Goal: Check status: Check status

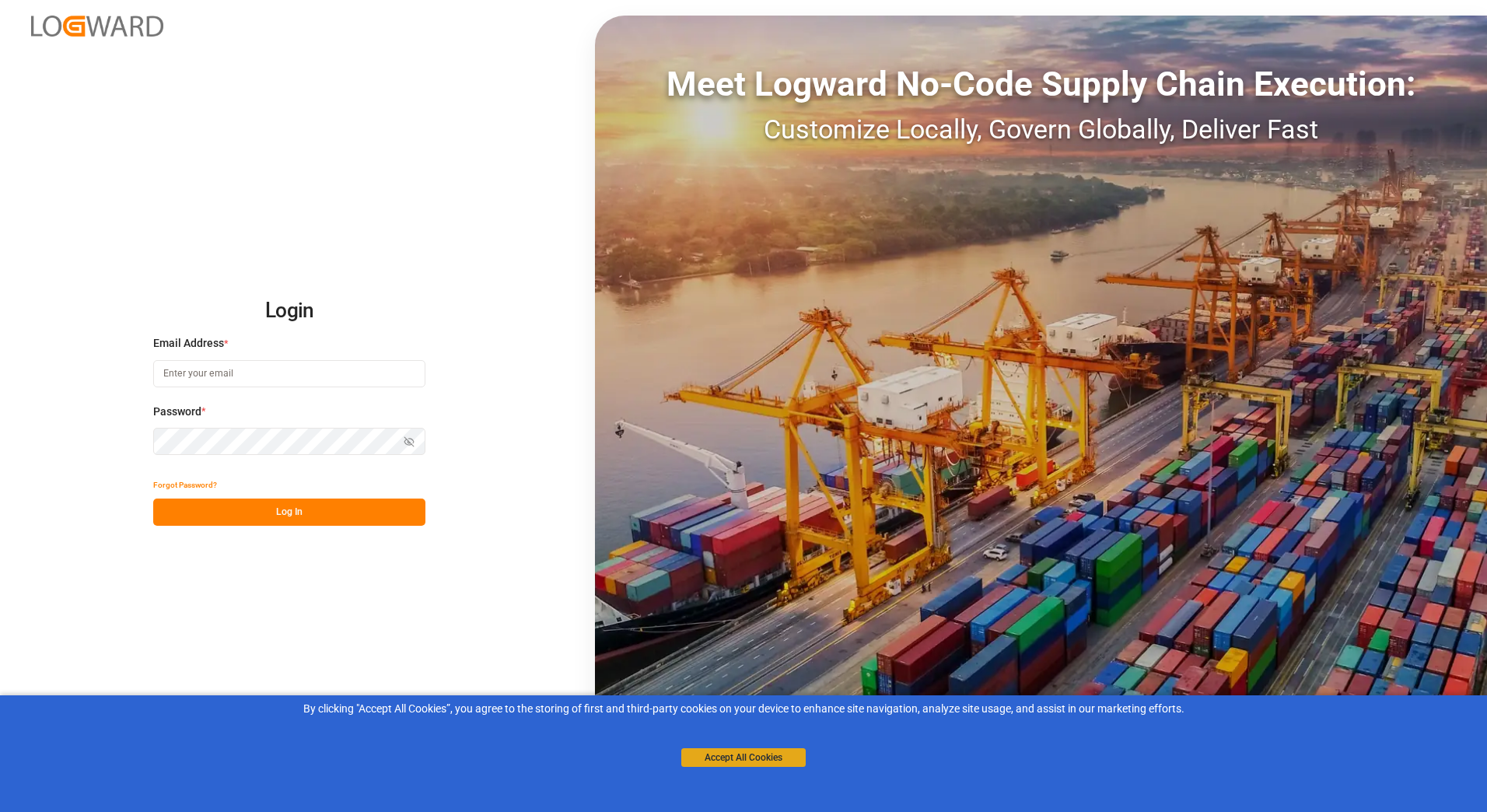
type input "[PERSON_NAME][EMAIL_ADDRESS][DOMAIN_NAME]"
click at [722, 761] on button "Accept All Cookies" at bounding box center [744, 757] width 125 height 19
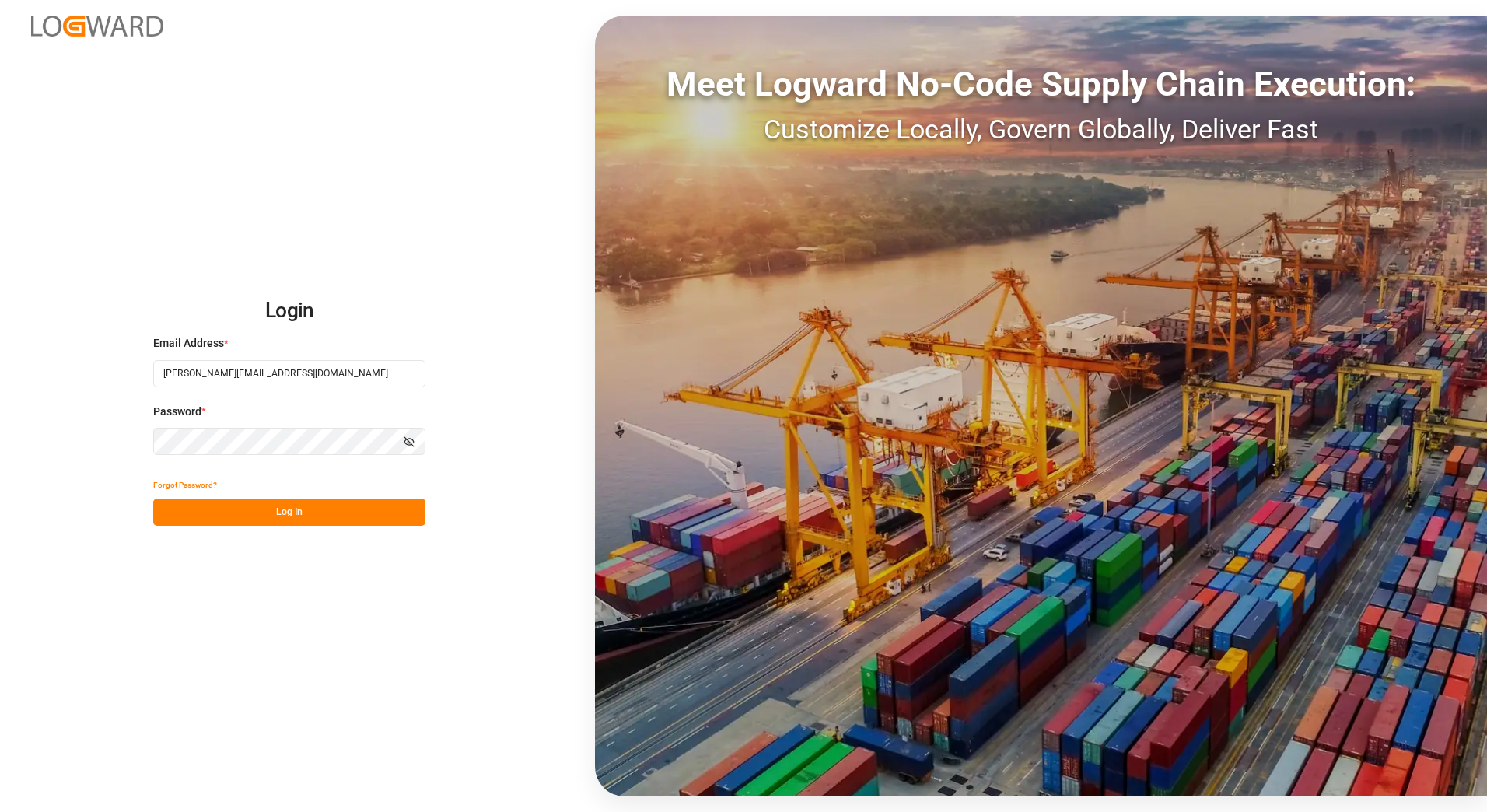
click at [409, 443] on icon "button" at bounding box center [409, 442] width 2 height 2
click at [282, 513] on button "Log In" at bounding box center [289, 512] width 272 height 27
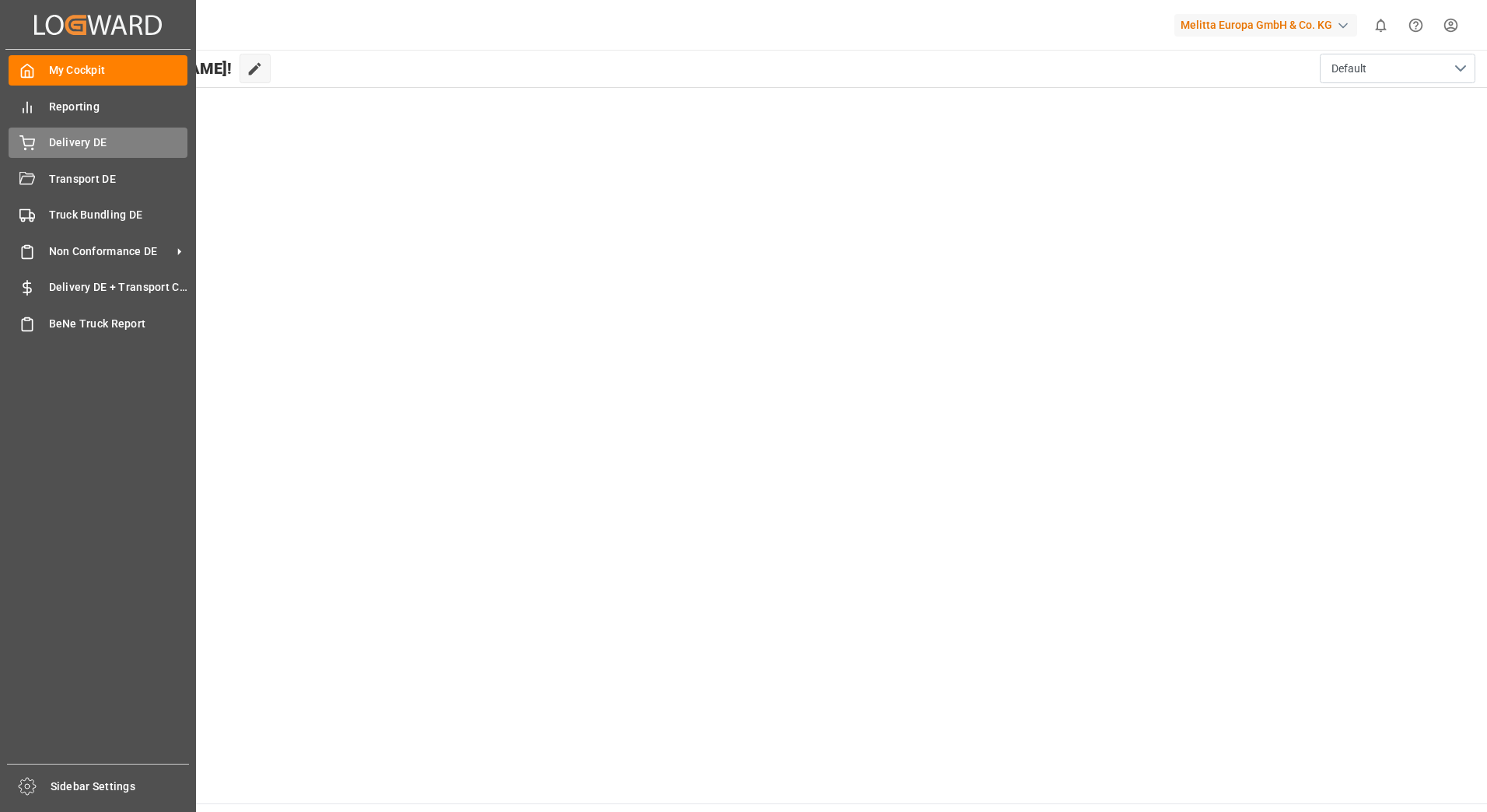
click at [51, 137] on span "Delivery DE" at bounding box center [118, 143] width 140 height 16
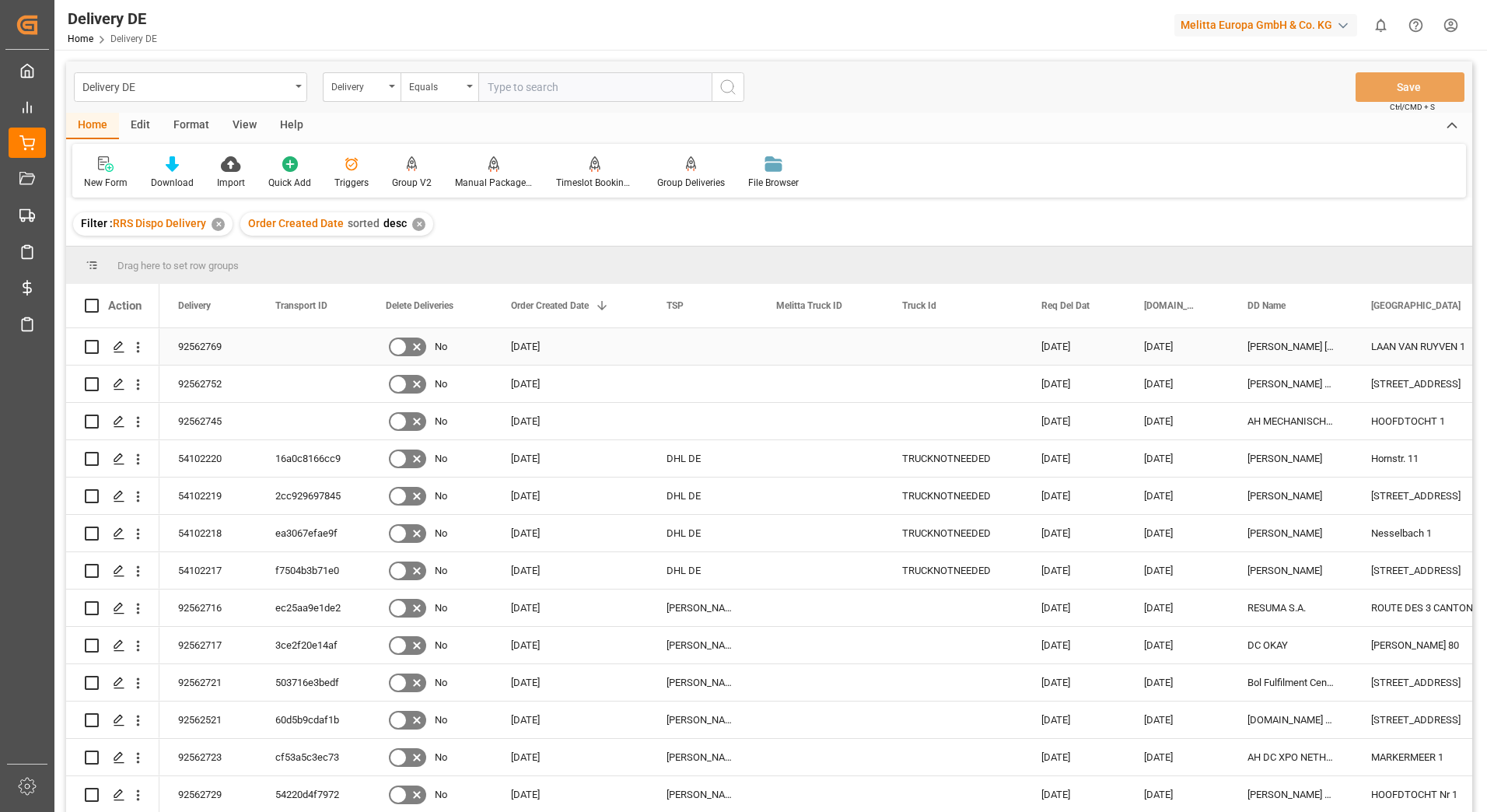
click at [94, 347] on input "Press Space to toggle row selection (unchecked)" at bounding box center [92, 347] width 14 height 14
checkbox input "true"
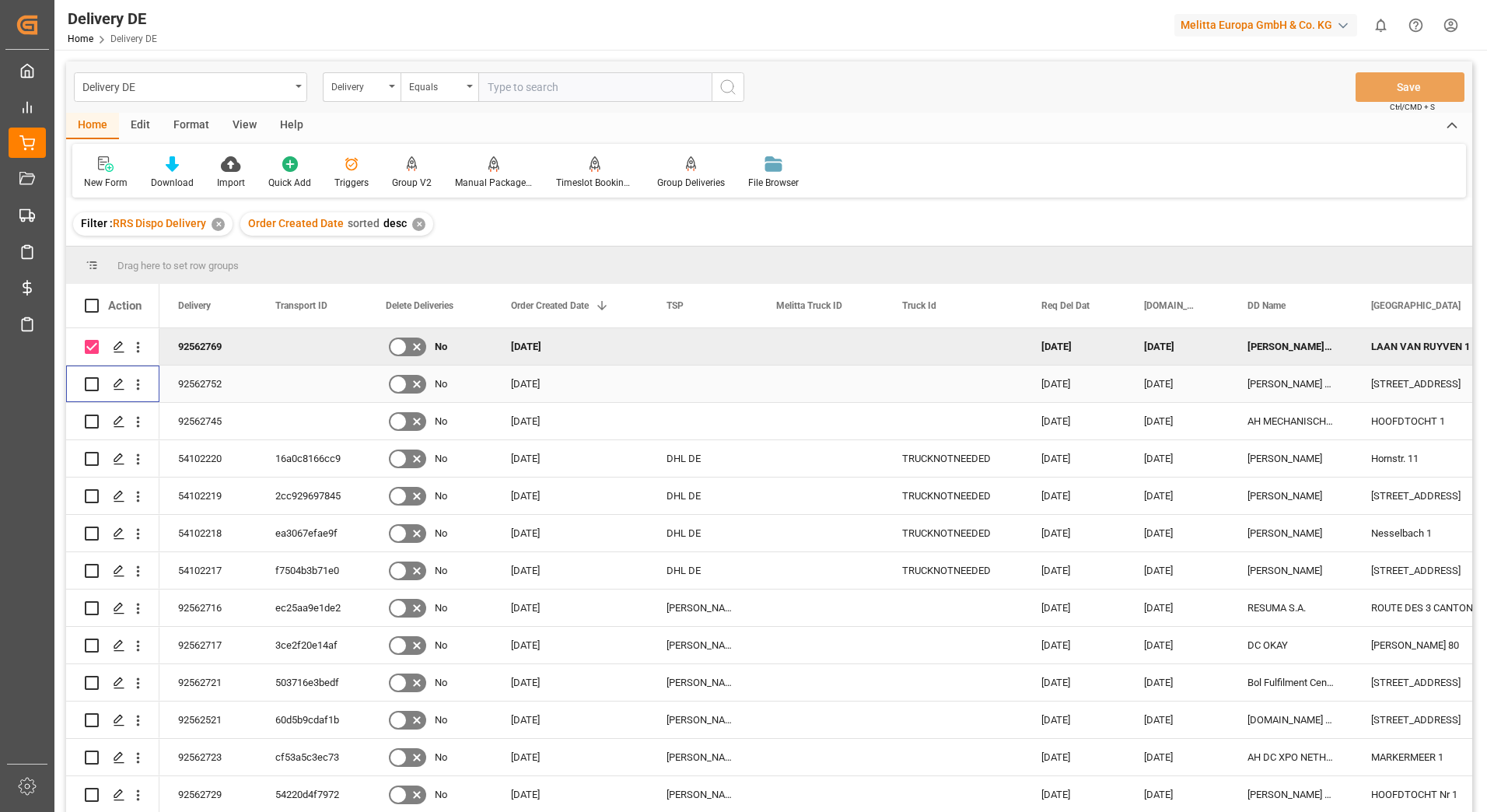
click at [90, 382] on input "Press Space to toggle row selection (unchecked)" at bounding box center [92, 384] width 14 height 14
checkbox input "true"
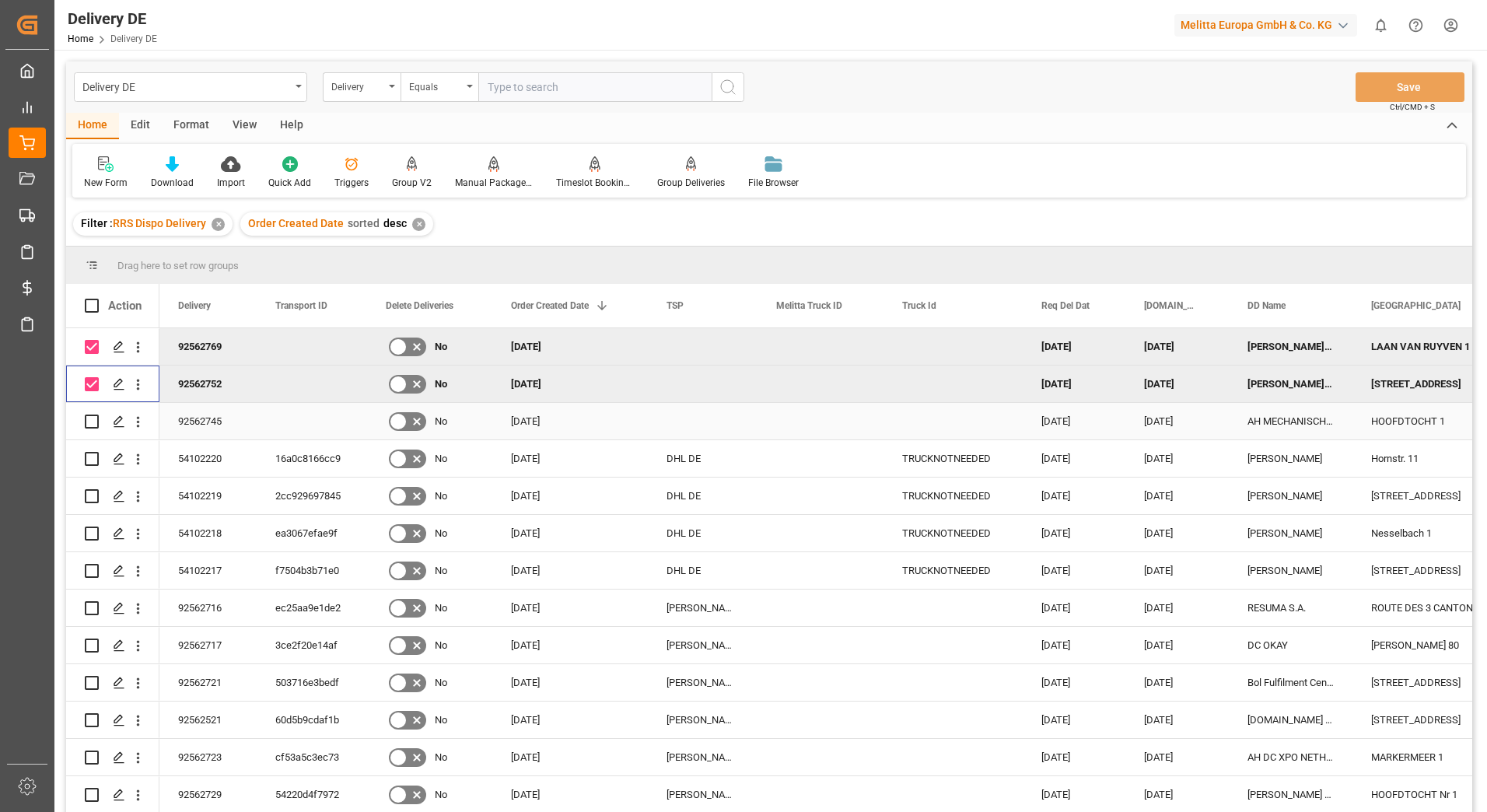
click at [87, 421] on input "Press Space to toggle row selection (unchecked)" at bounding box center [92, 422] width 14 height 14
checkbox input "true"
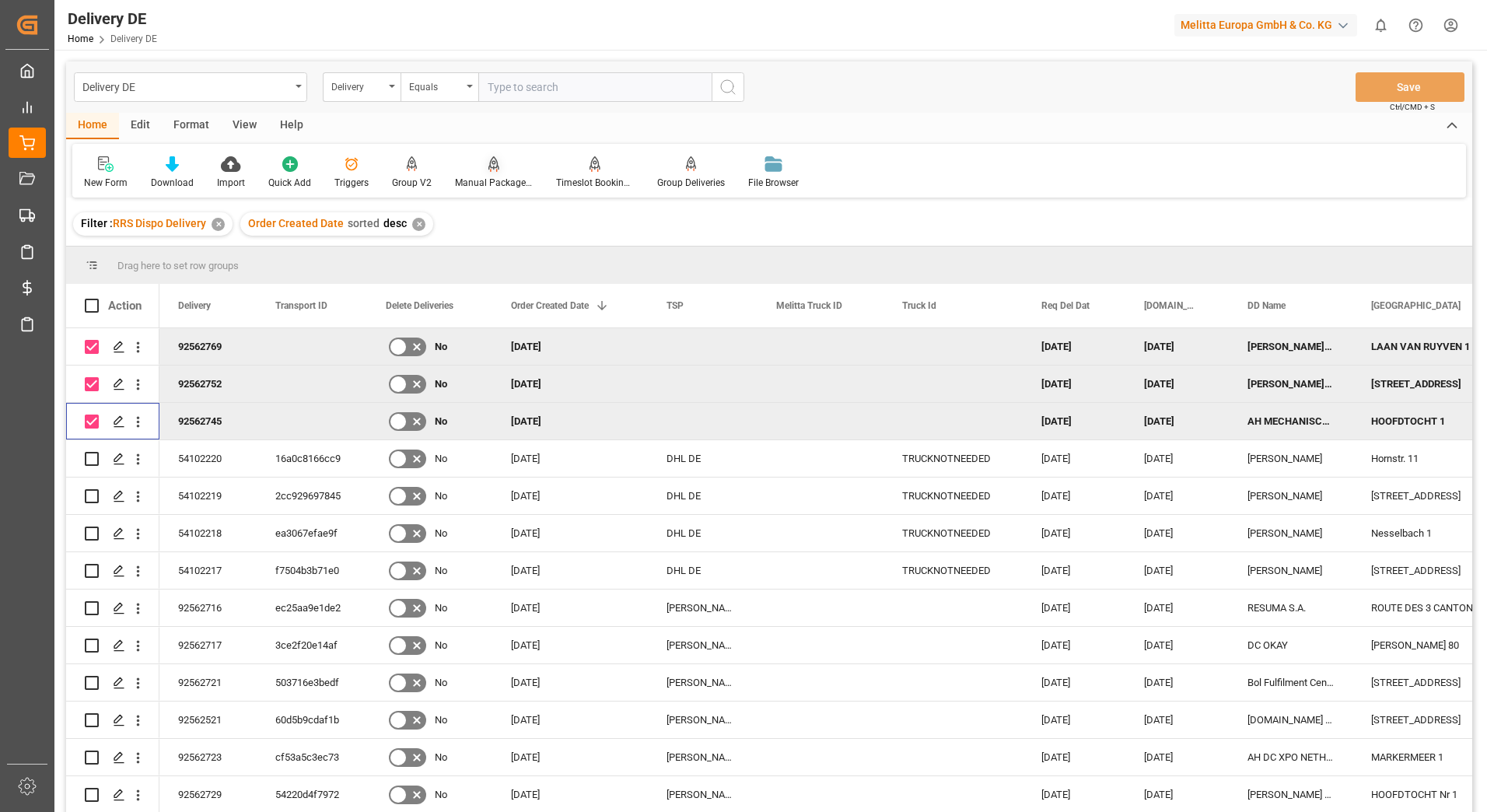
click at [482, 180] on div "Manual Package TypeDetermination" at bounding box center [494, 183] width 78 height 14
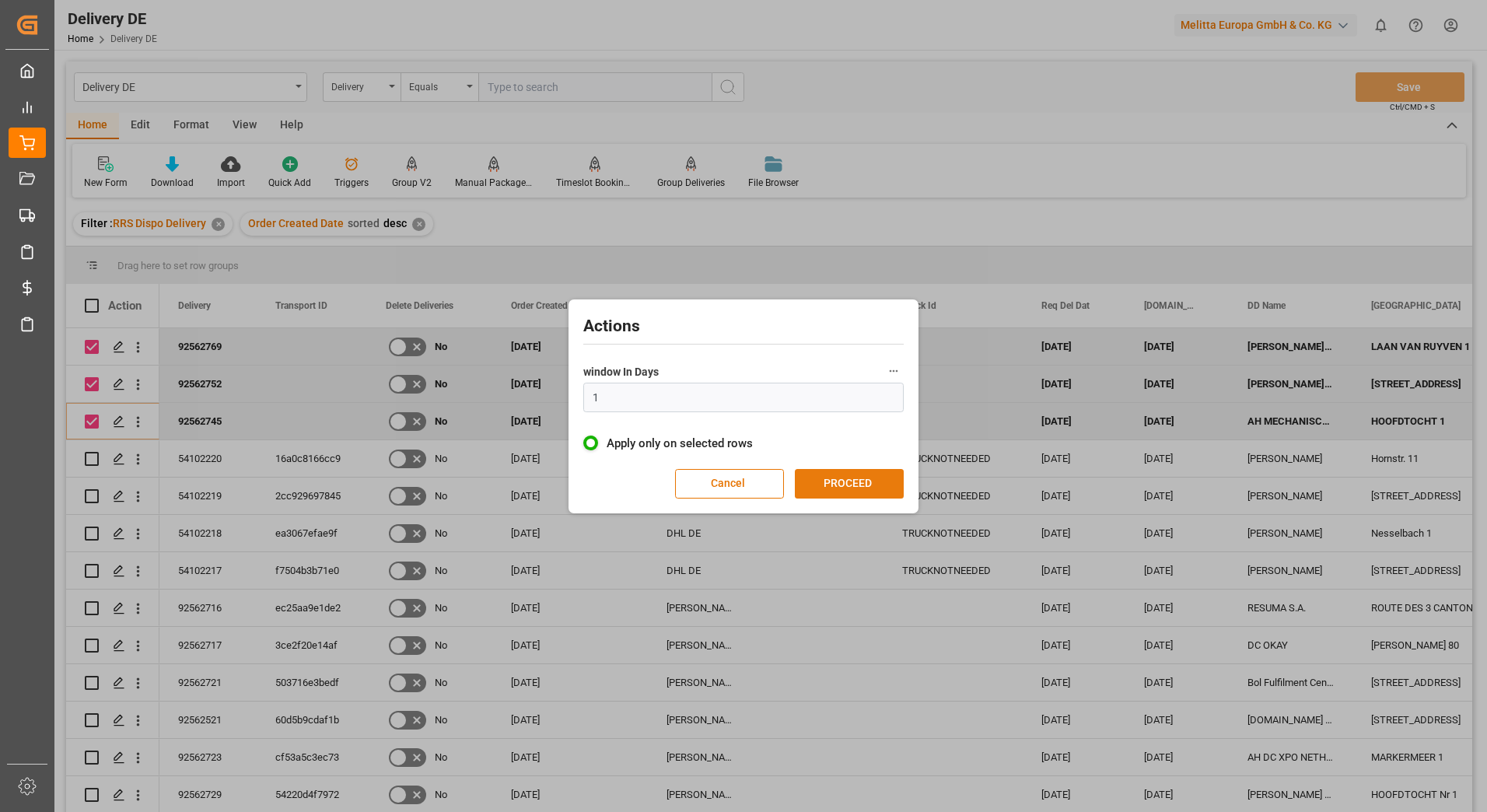
click at [853, 483] on button "PROCEED" at bounding box center [849, 484] width 109 height 30
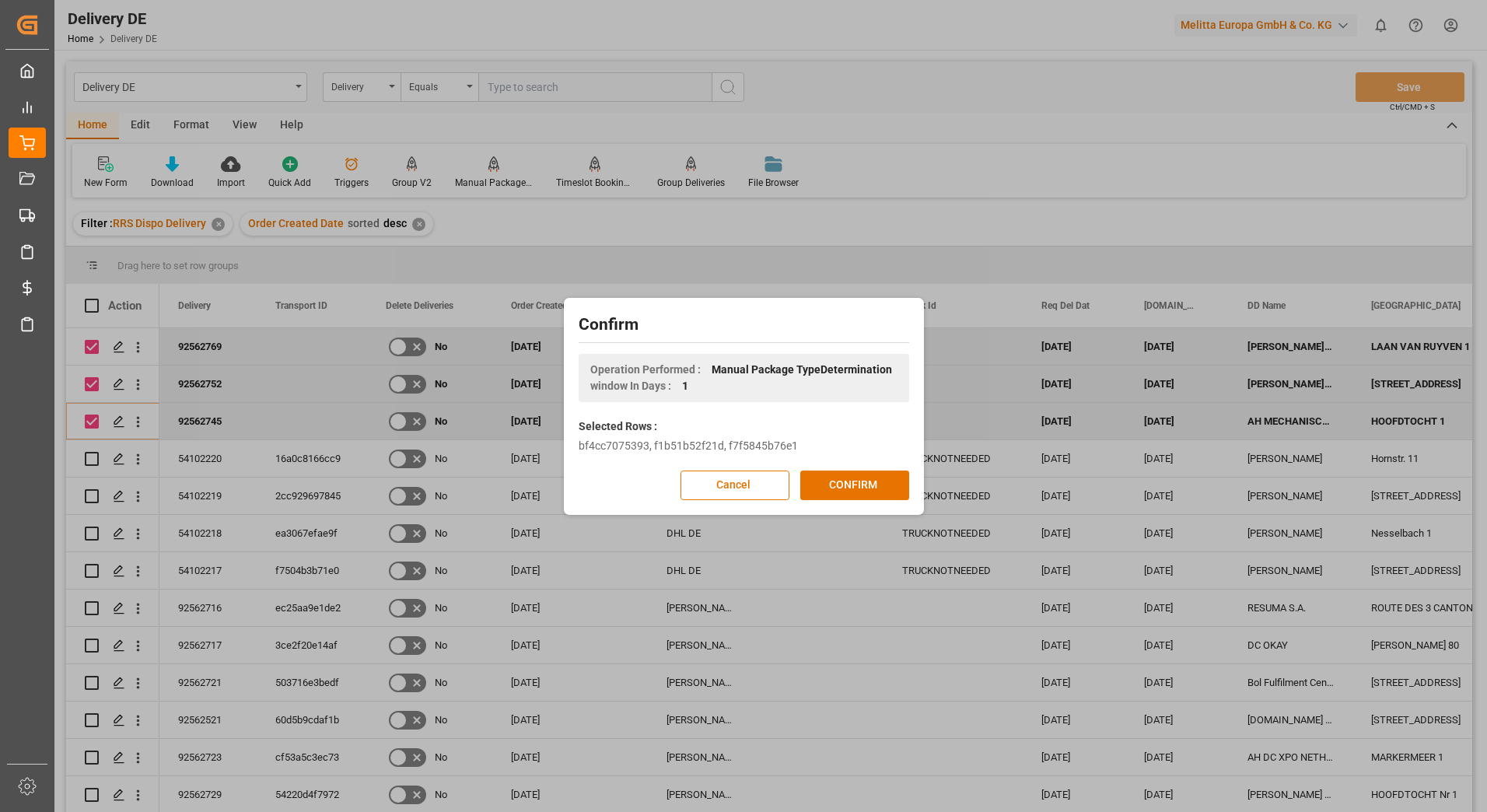
click at [853, 483] on button "CONFIRM" at bounding box center [855, 485] width 109 height 30
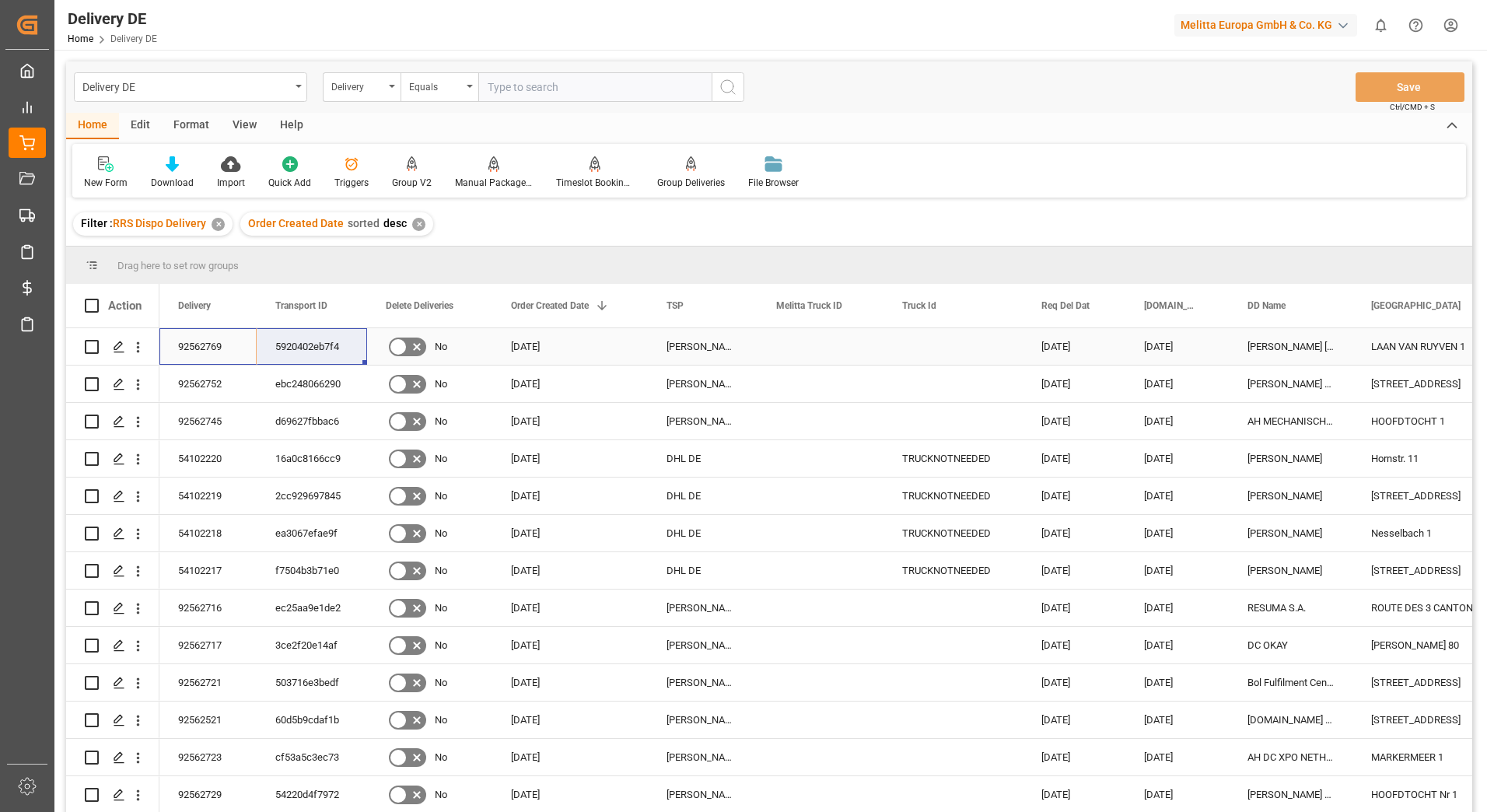
drag, startPoint x: 189, startPoint y: 340, endPoint x: 309, endPoint y: 338, distance: 120.0
drag, startPoint x: 187, startPoint y: 376, endPoint x: 300, endPoint y: 380, distance: 113.1
drag, startPoint x: 183, startPoint y: 415, endPoint x: 309, endPoint y: 413, distance: 126.0
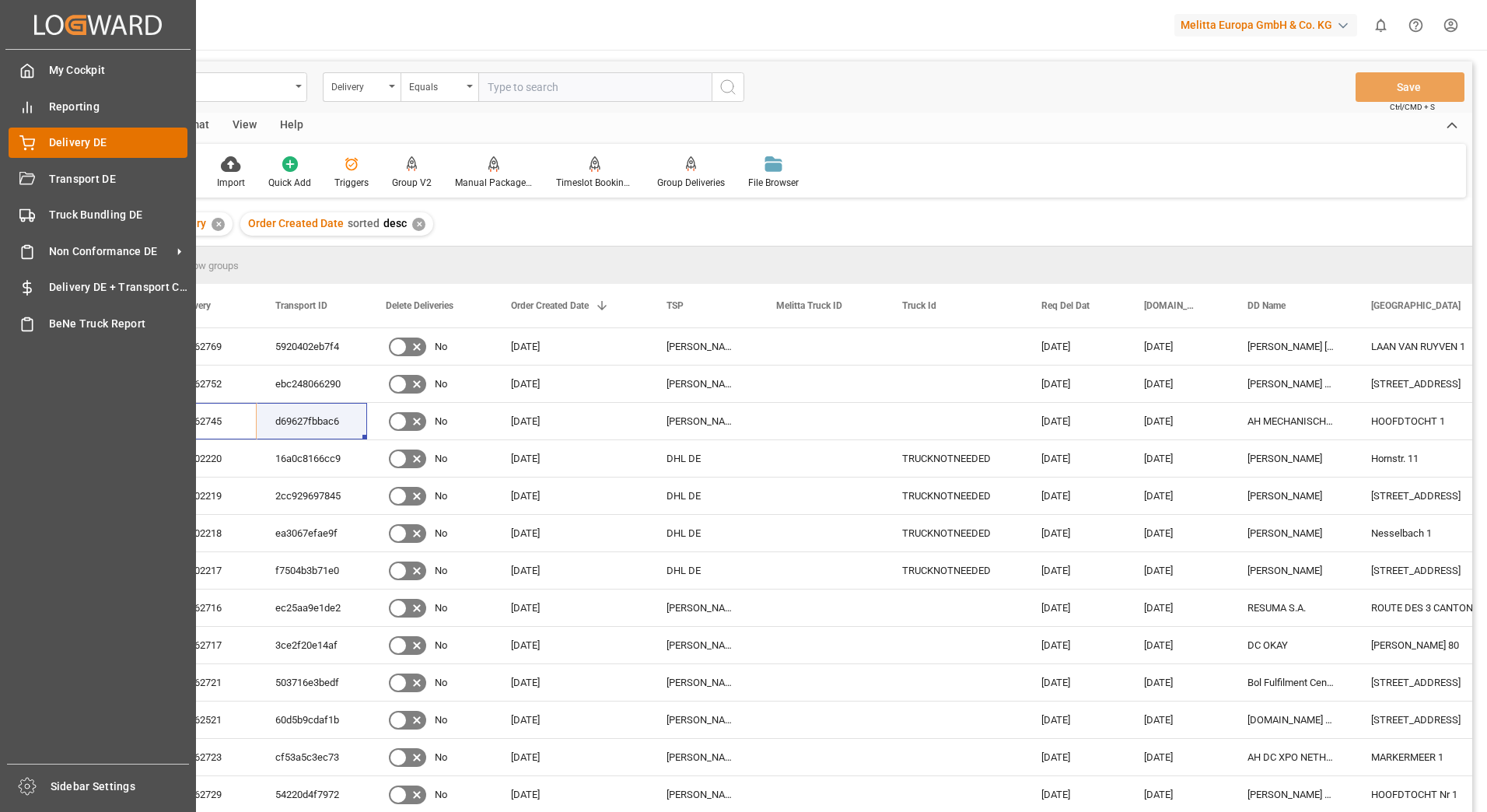
click at [52, 139] on span "Delivery DE" at bounding box center [118, 143] width 140 height 16
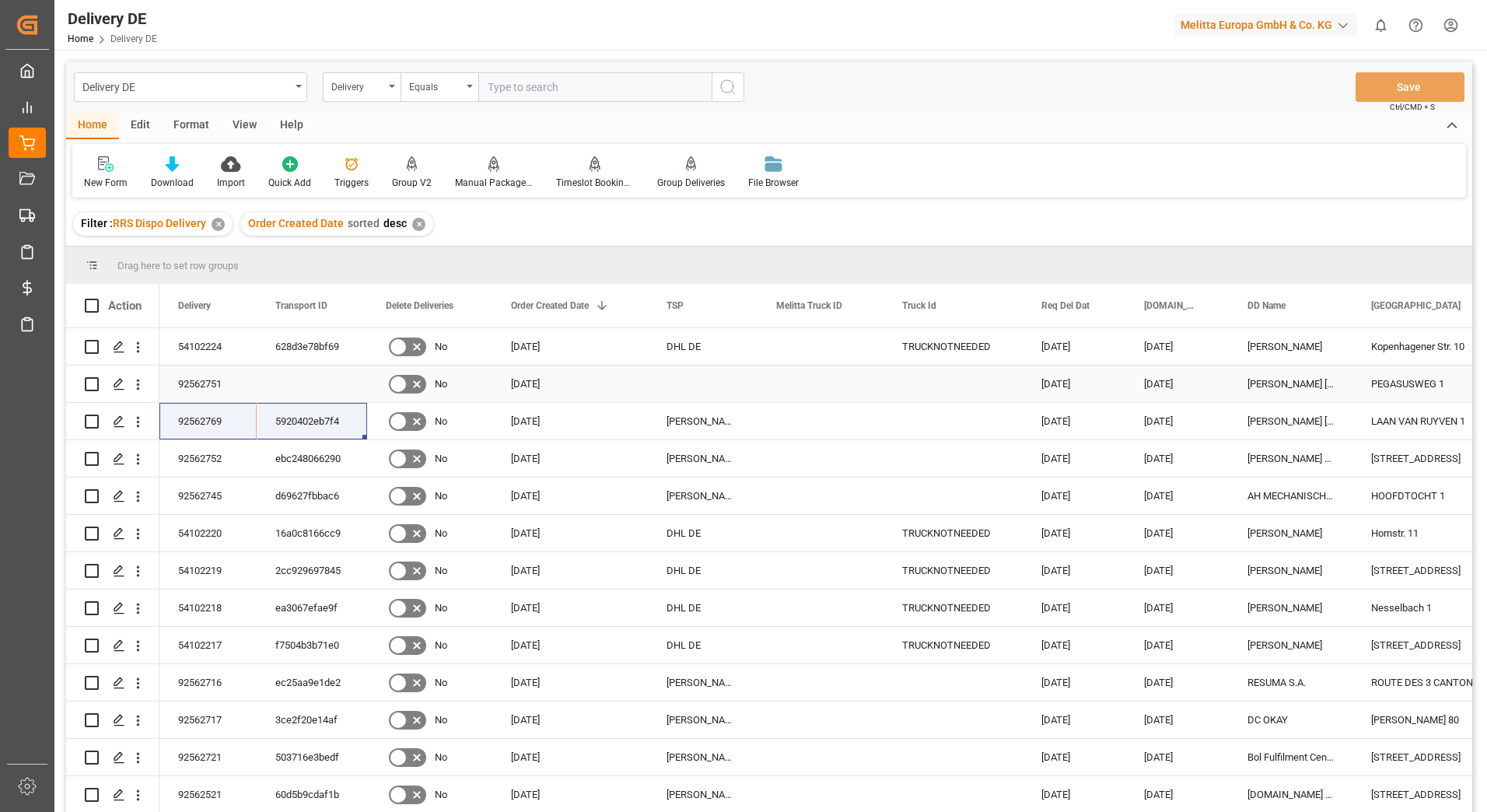
click at [87, 384] on input "Press Space to toggle row selection (unchecked)" at bounding box center [92, 384] width 14 height 14
checkbox input "true"
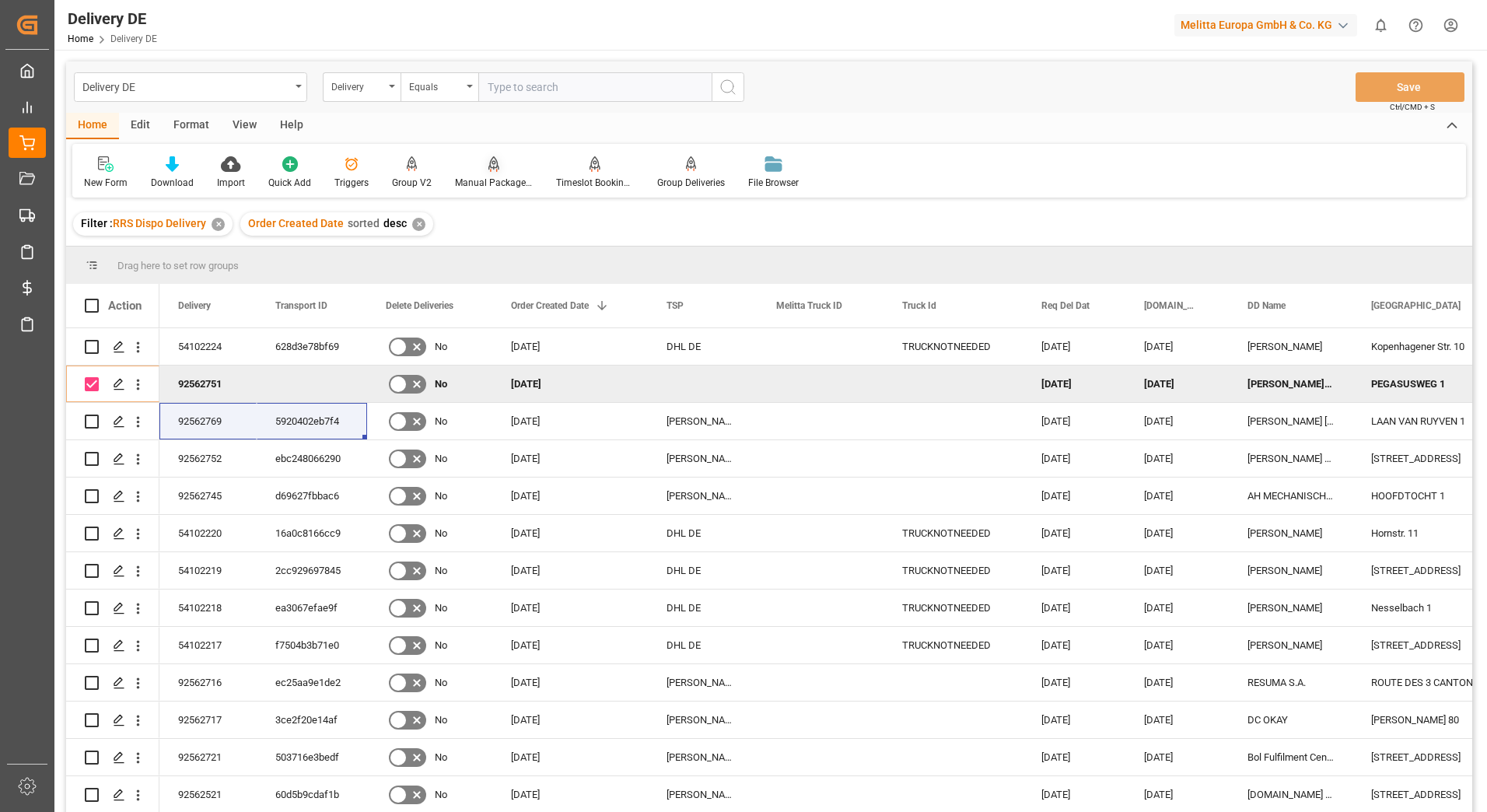
click at [473, 182] on div "Manual Package TypeDetermination" at bounding box center [494, 183] width 78 height 14
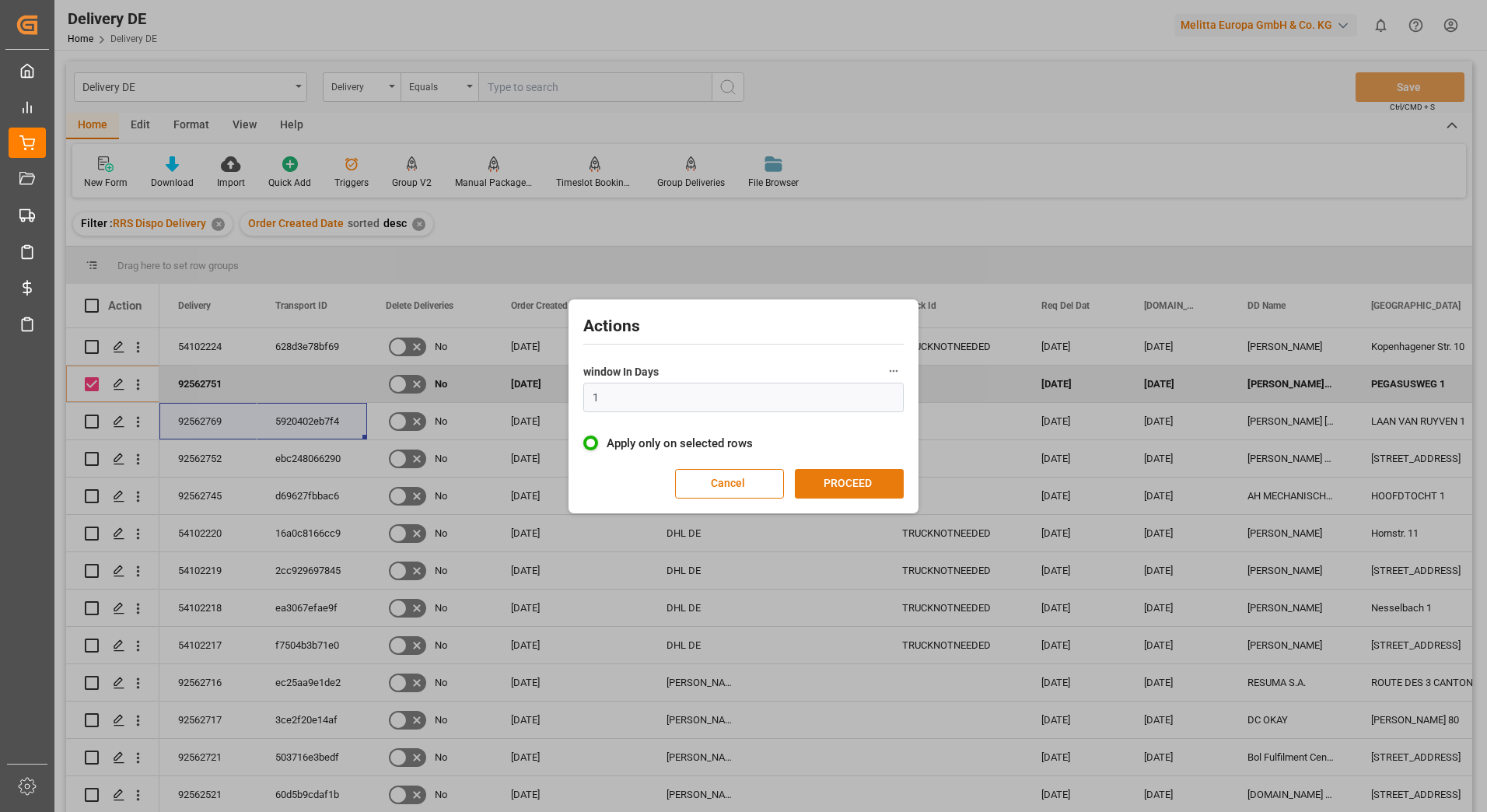
click at [851, 484] on button "PROCEED" at bounding box center [849, 484] width 109 height 30
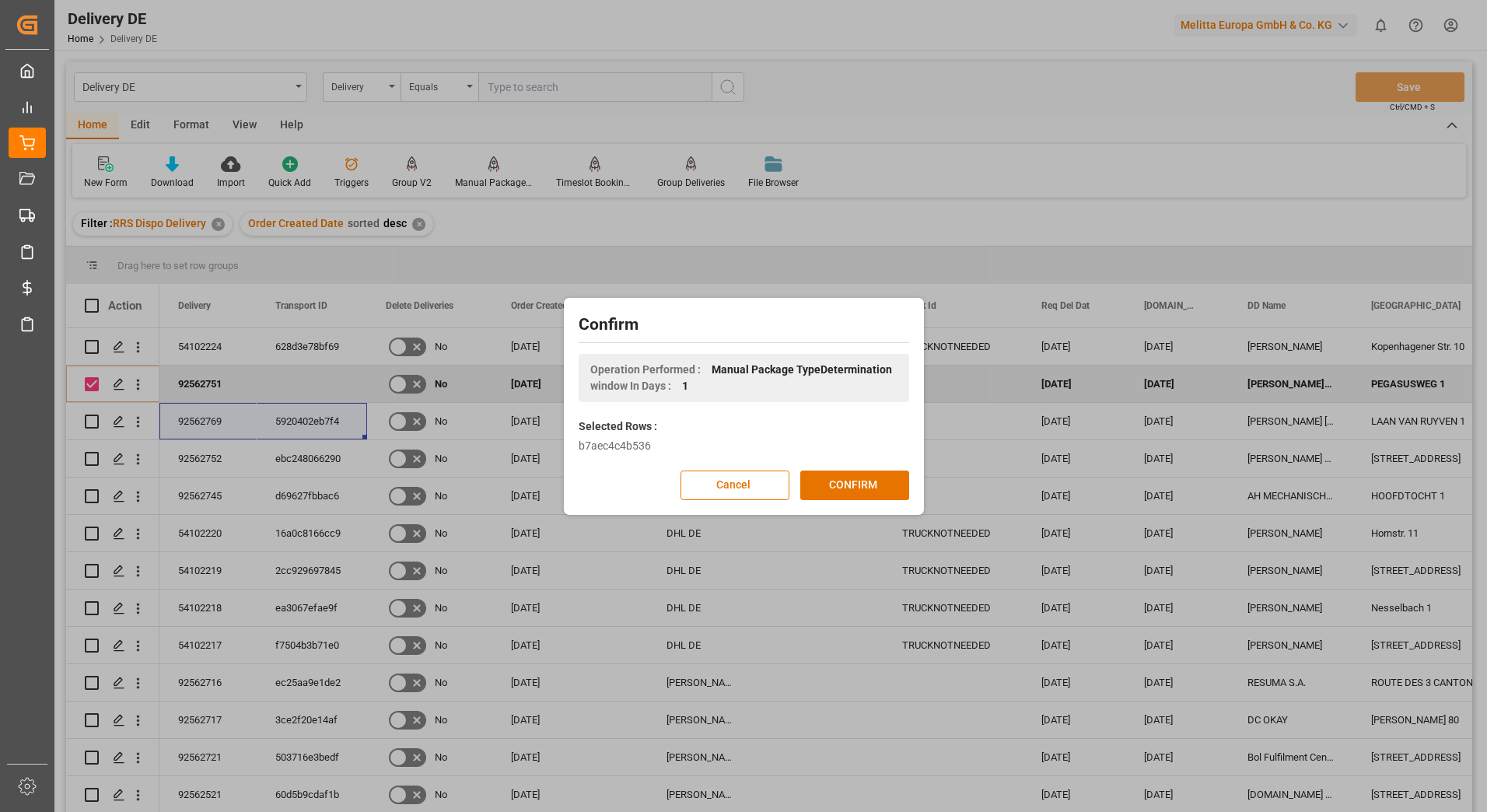
click at [851, 484] on button "CONFIRM" at bounding box center [855, 485] width 109 height 30
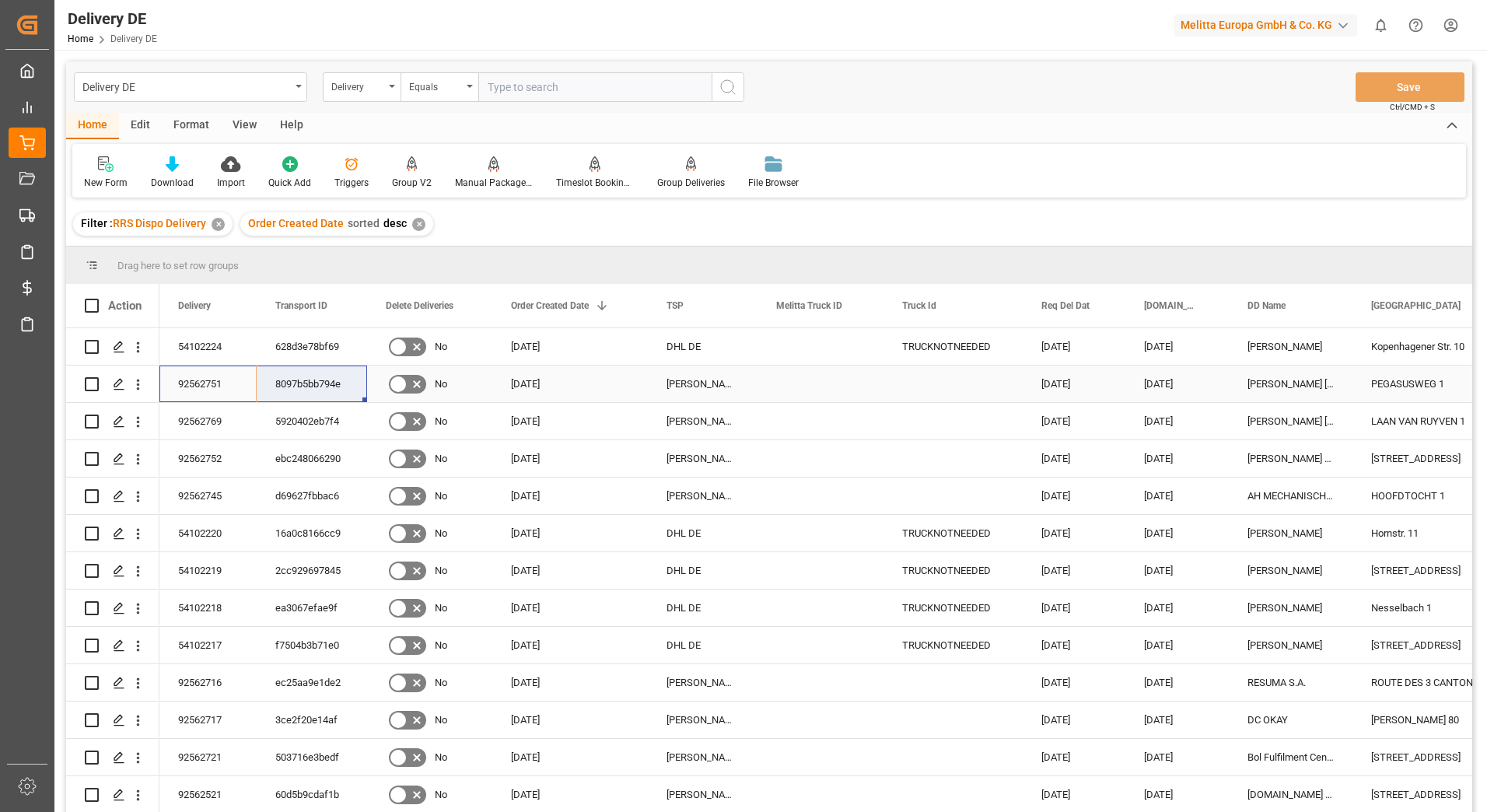
drag, startPoint x: 196, startPoint y: 380, endPoint x: 299, endPoint y: 380, distance: 103.0
click at [534, 86] on input "text" at bounding box center [595, 87] width 233 height 30
type input "92562729"
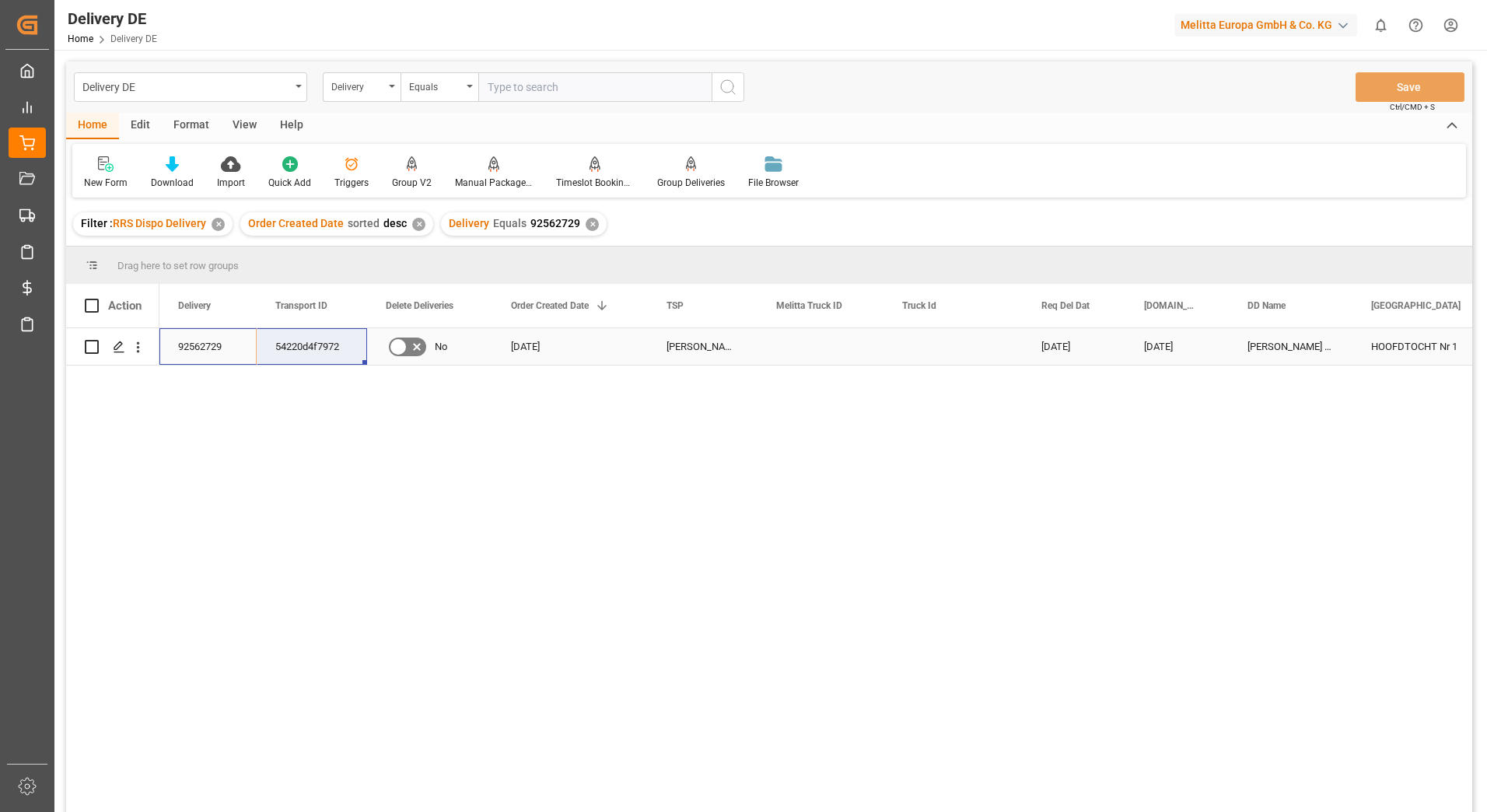
drag, startPoint x: 196, startPoint y: 347, endPoint x: 277, endPoint y: 344, distance: 81.1
click at [1454, 24] on html "Created by potrace 1.15, written by [PERSON_NAME] [DATE]-[DATE] Created by potr…" at bounding box center [744, 406] width 1487 height 812
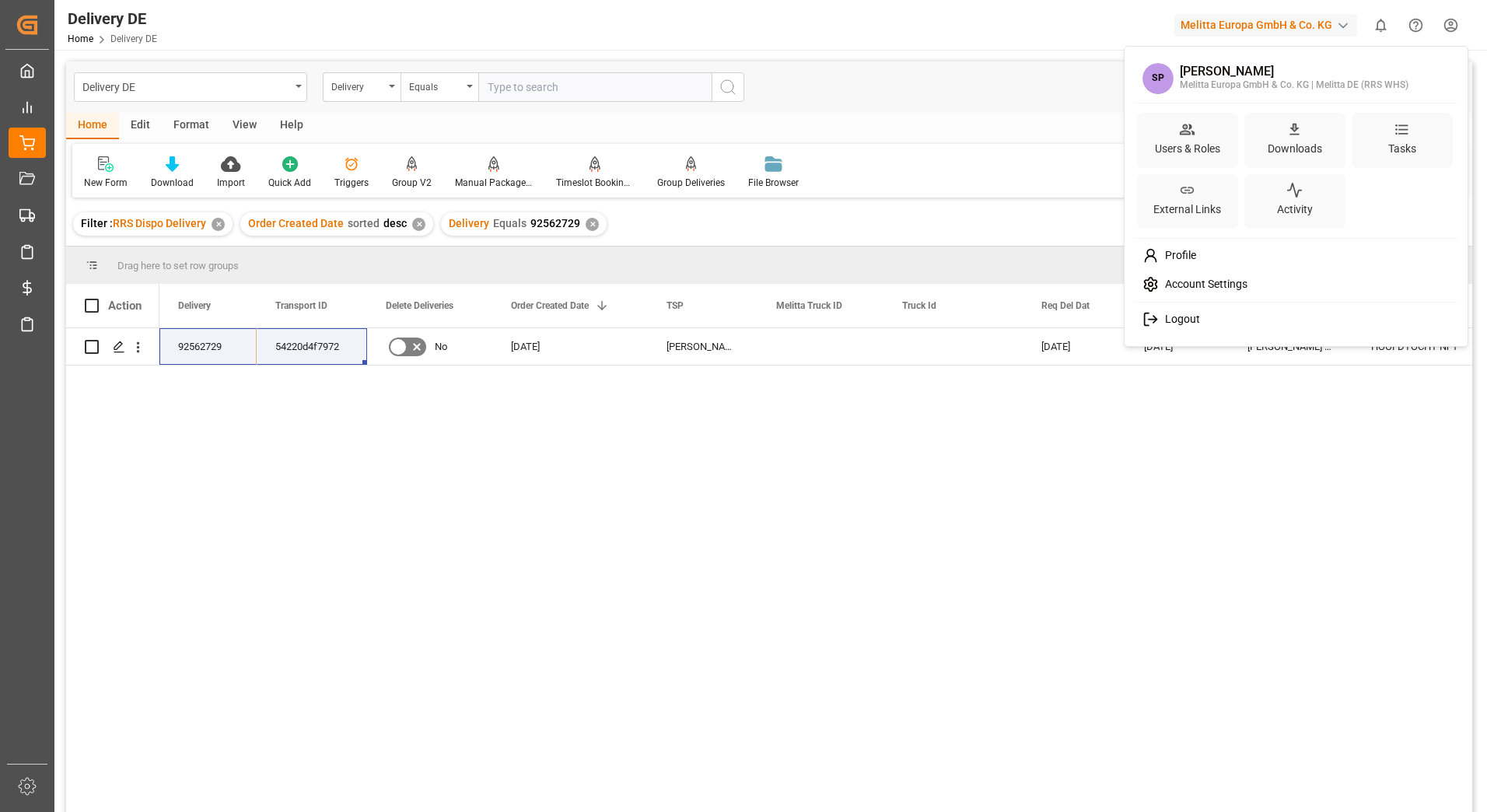
click at [1182, 312] on div "Logout" at bounding box center [1296, 319] width 319 height 29
